Goal: Find specific page/section: Find specific page/section

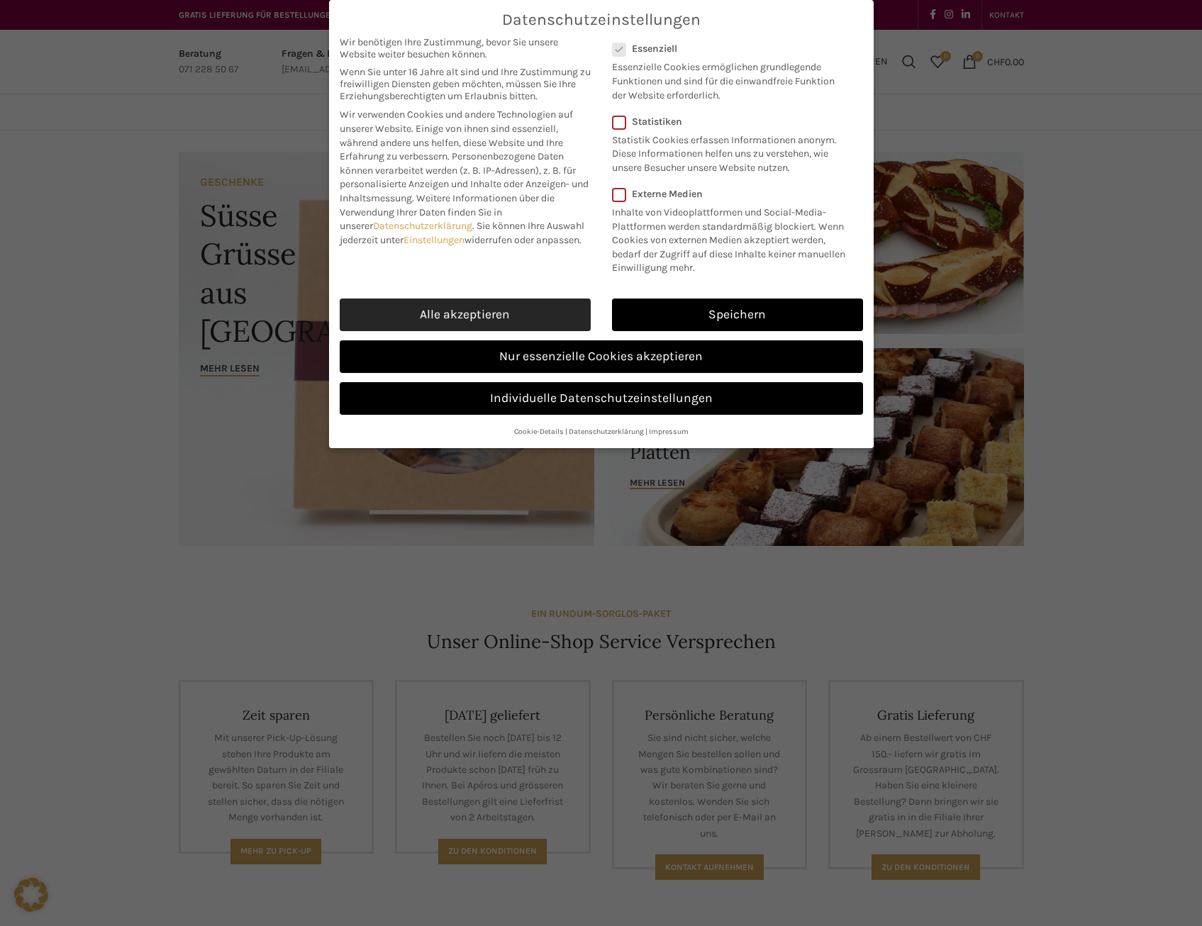
click at [430, 306] on link "Alle akzeptieren" at bounding box center [465, 315] width 251 height 33
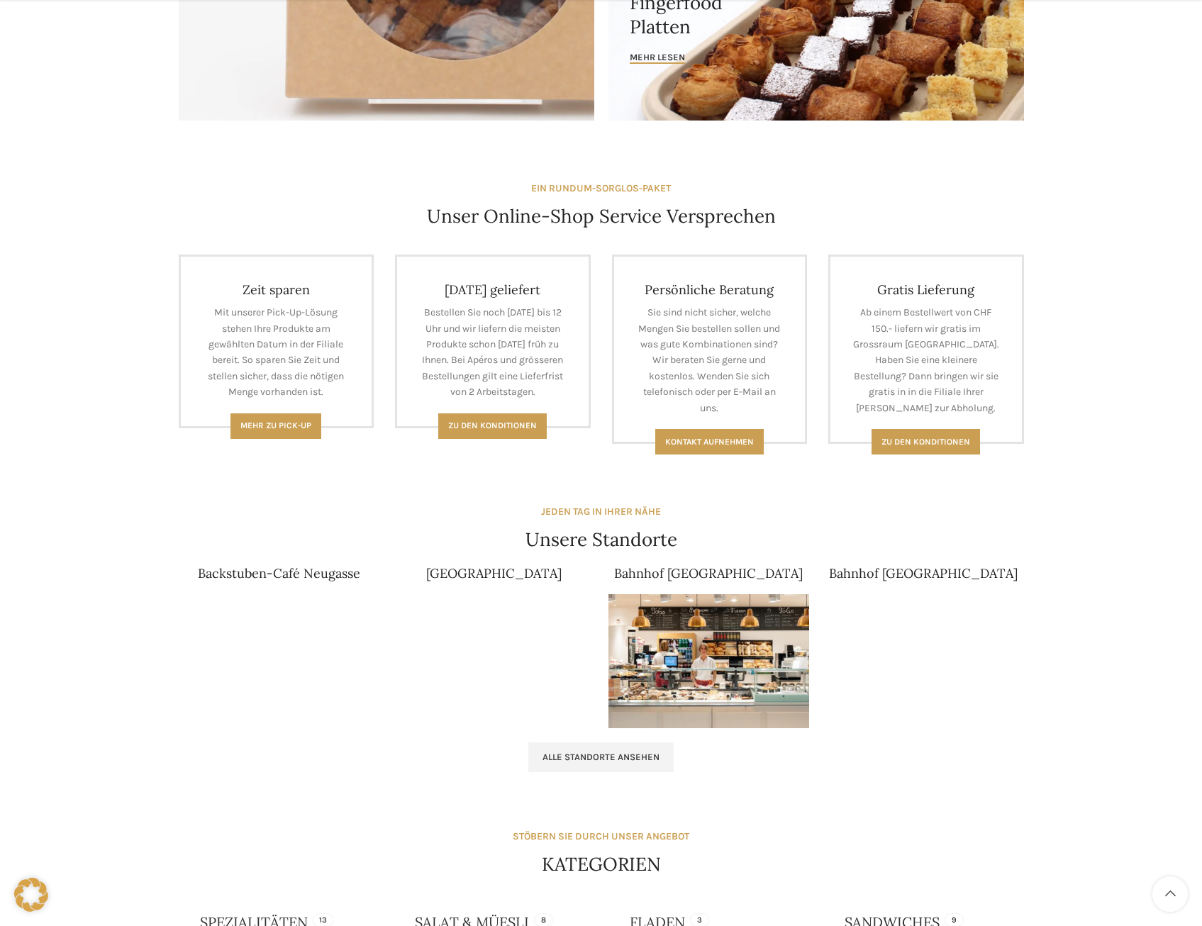
scroll to position [567, 0]
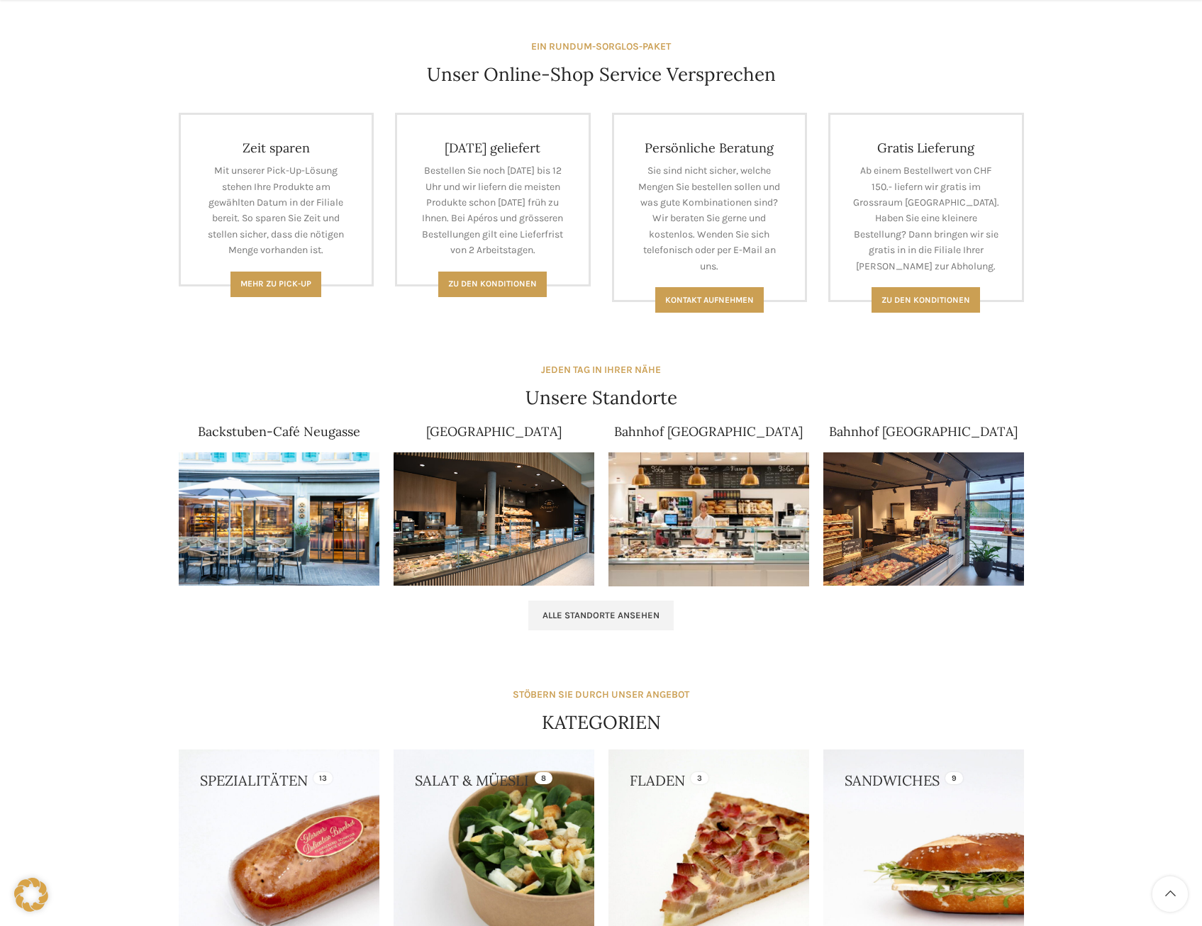
click at [538, 541] on img at bounding box center [494, 519] width 201 height 134
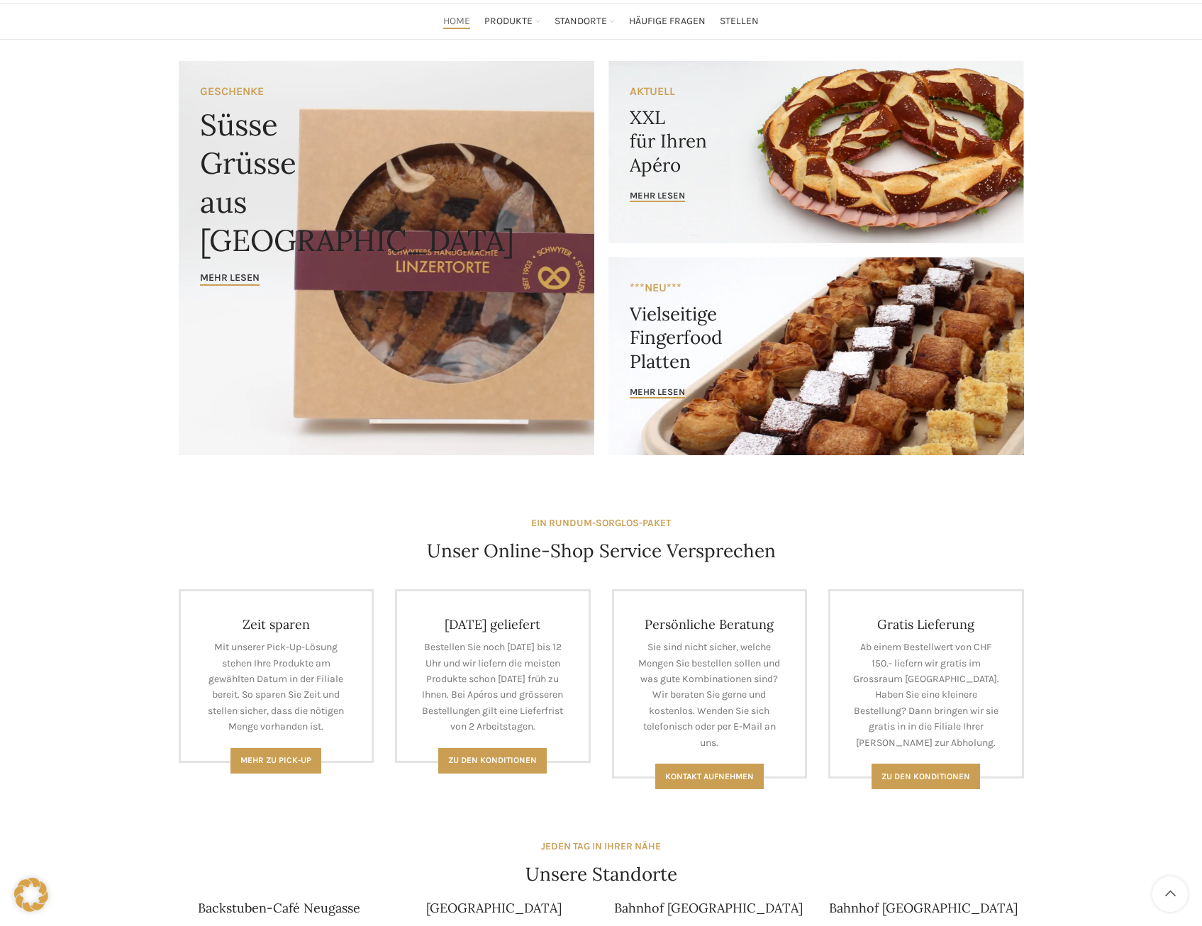
scroll to position [0, 0]
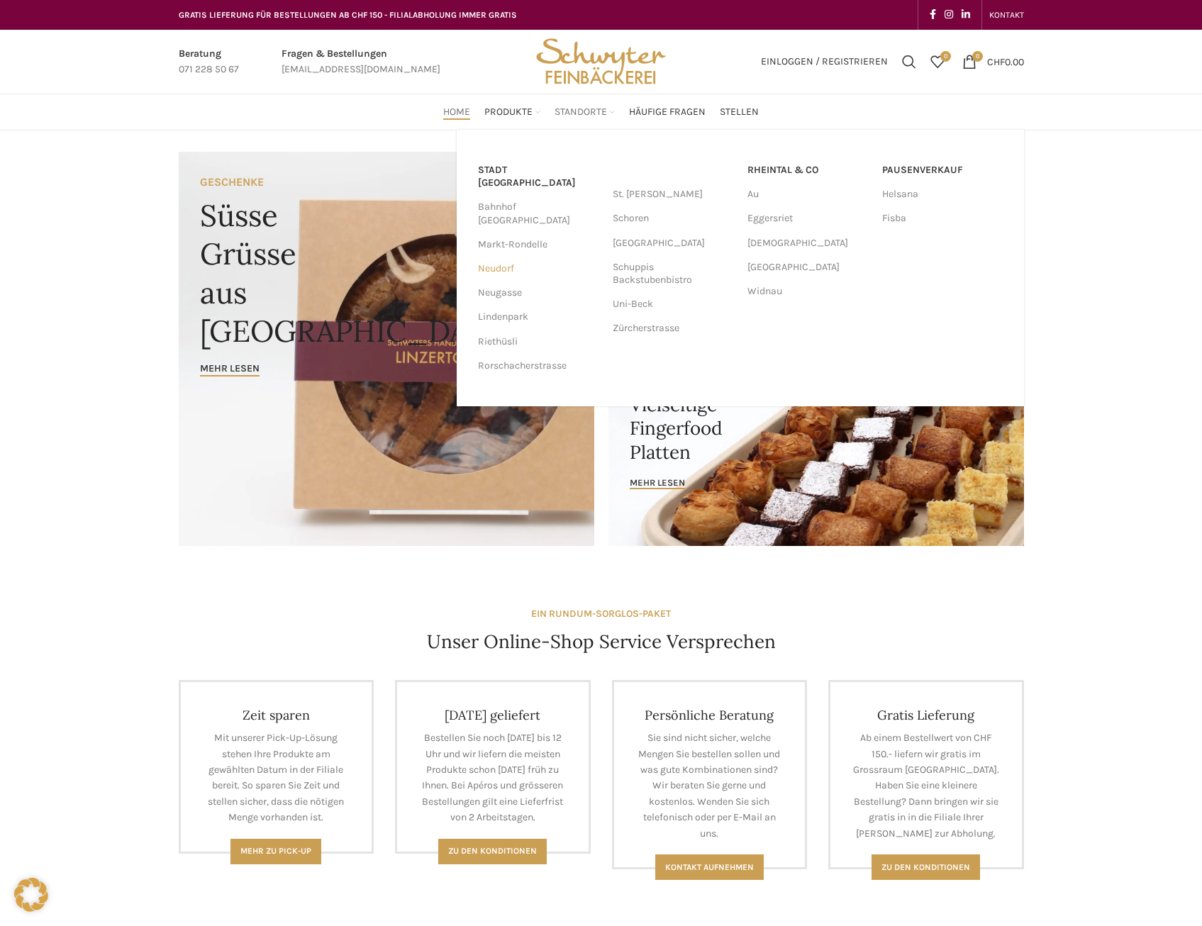
click at [494, 257] on link "Neudorf" at bounding box center [538, 269] width 121 height 24
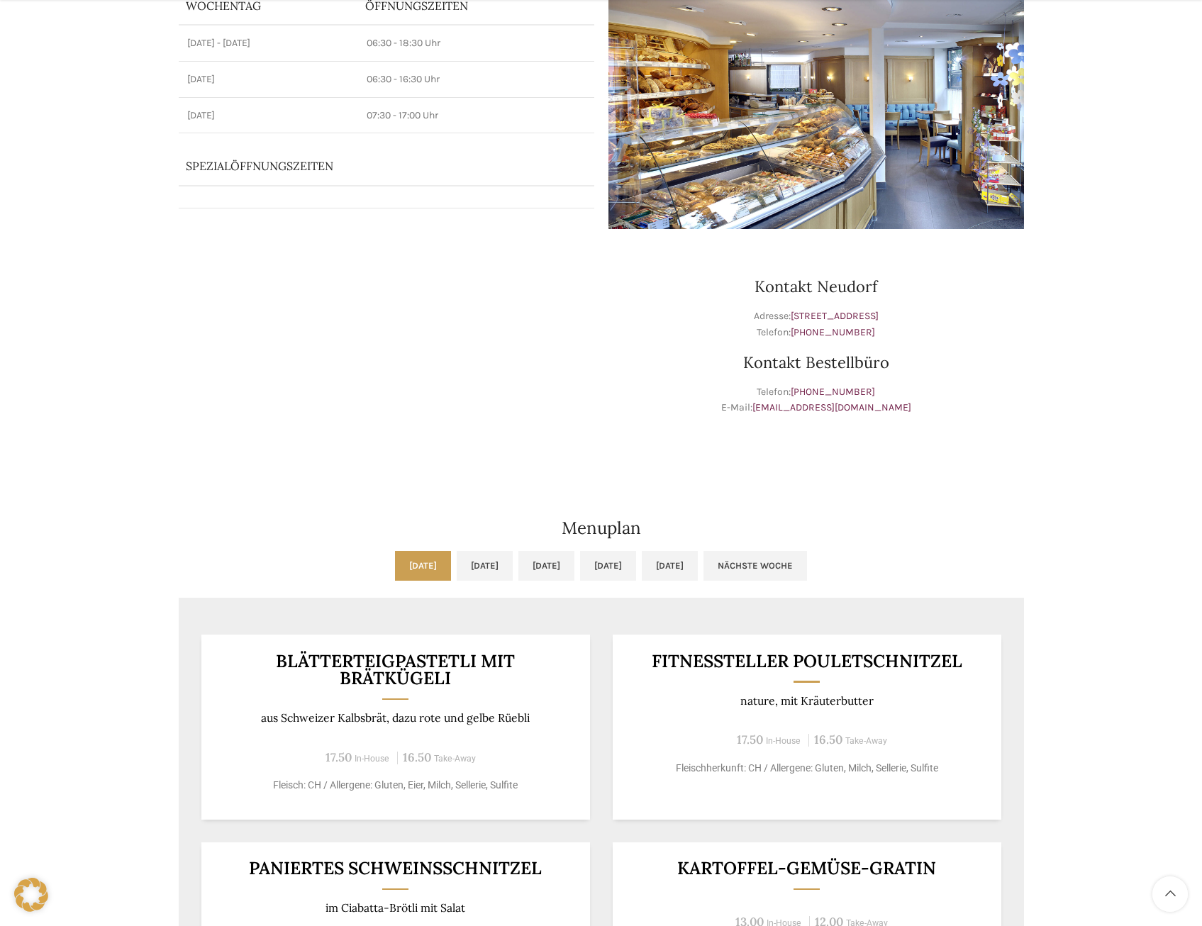
scroll to position [284, 0]
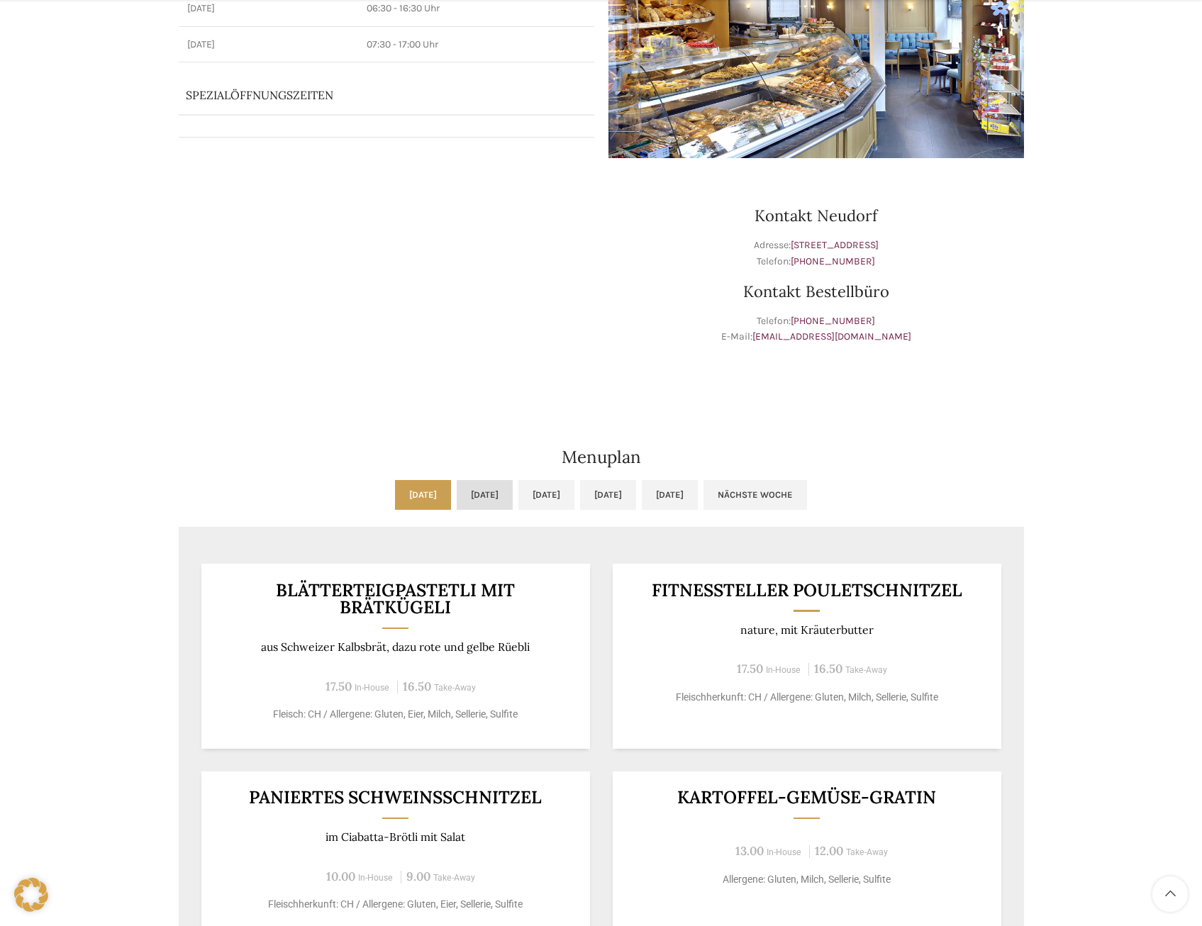
click at [457, 494] on link "Di, 19.08.2025" at bounding box center [485, 495] width 56 height 30
click at [395, 496] on link "Mo, 18.08.2025" at bounding box center [423, 495] width 56 height 30
